Goal: Task Accomplishment & Management: Use online tool/utility

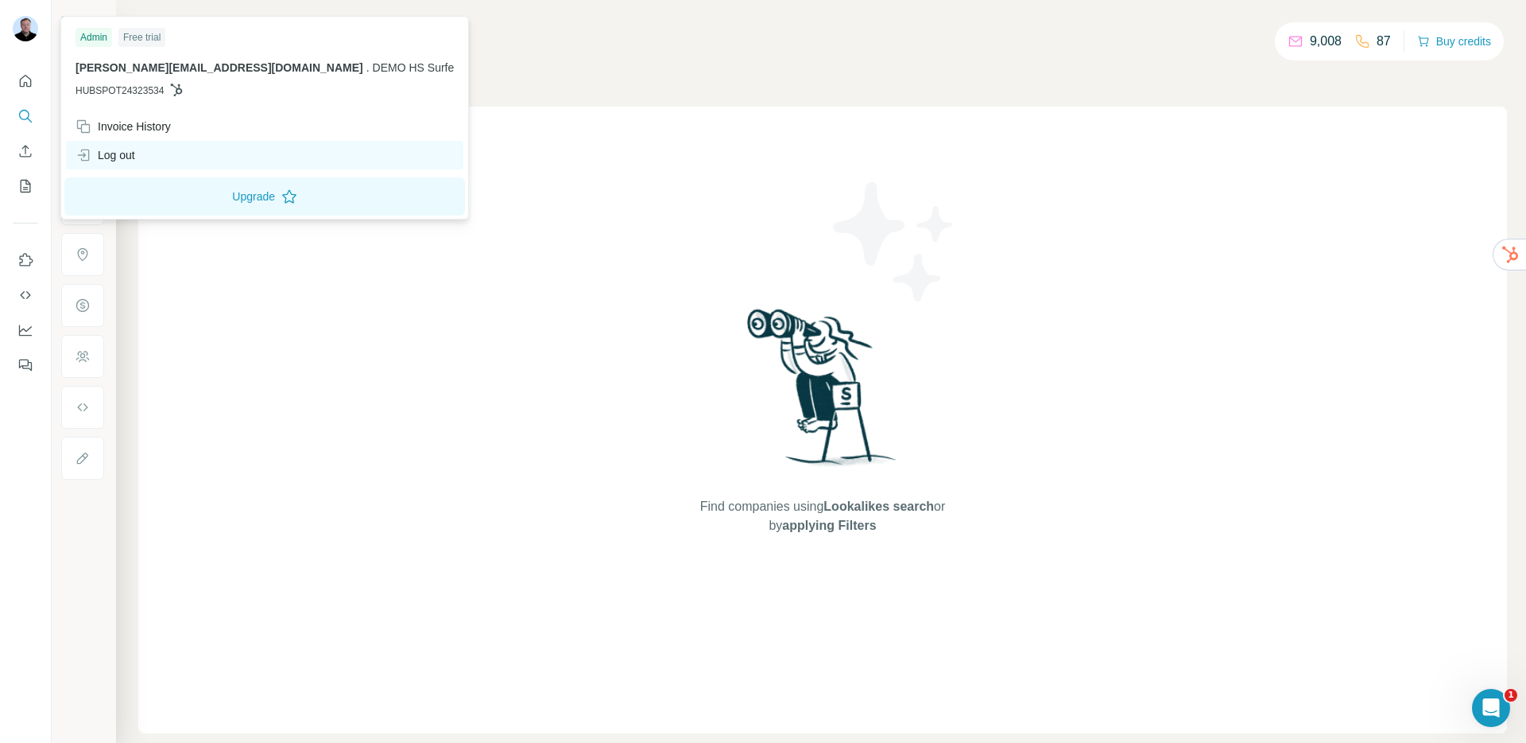
click at [133, 152] on div "Log out" at bounding box center [106, 155] width 60 height 16
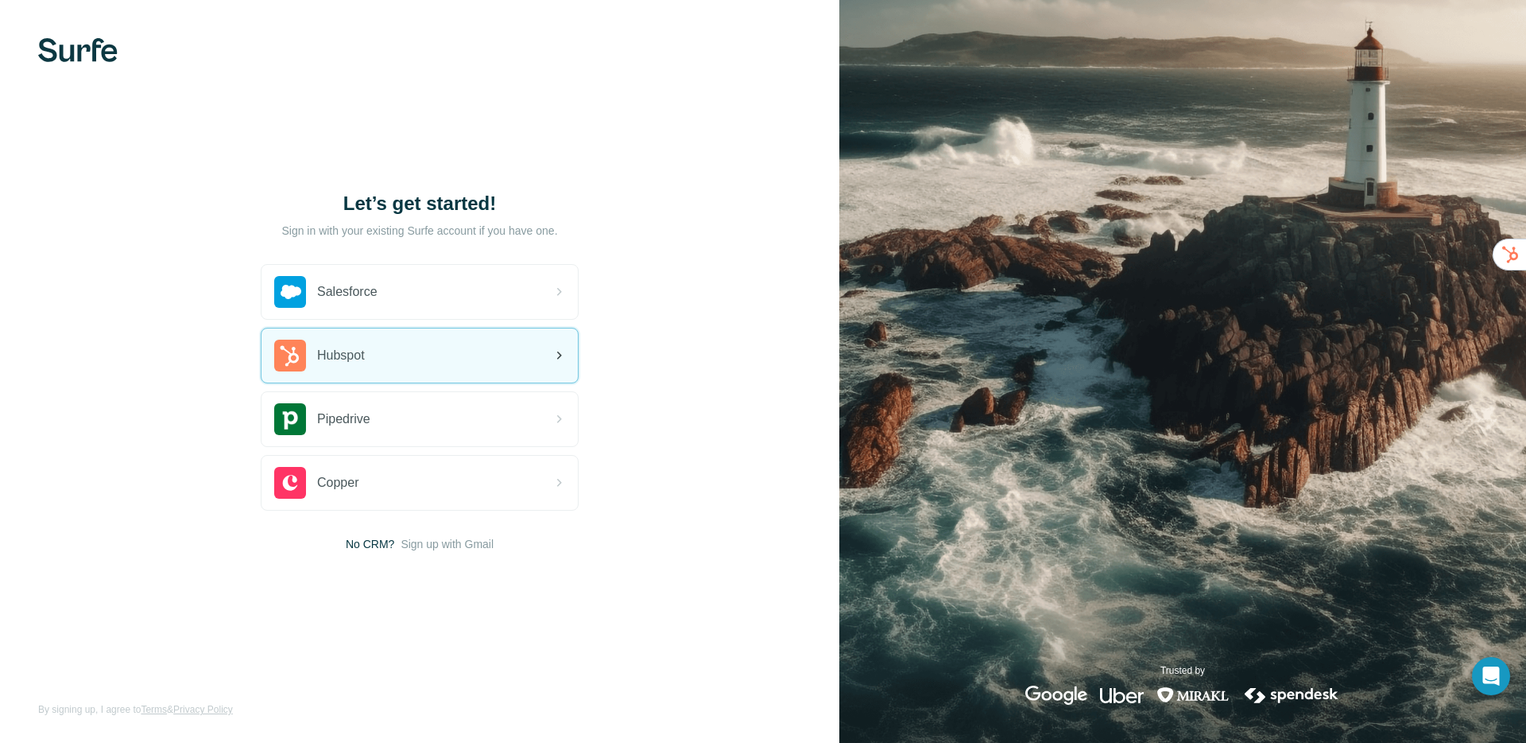
click at [385, 351] on div "Hubspot" at bounding box center [420, 355] width 316 height 54
